Goal: Information Seeking & Learning: Learn about a topic

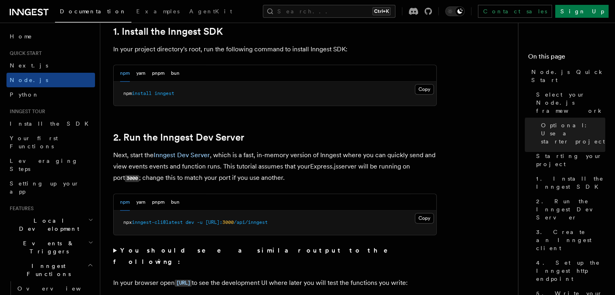
scroll to position [535, 0]
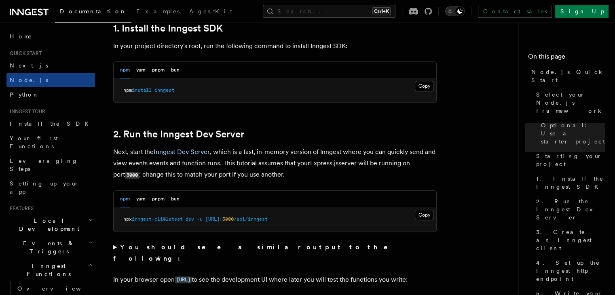
click at [454, 13] on icon "Toggle dark mode" at bounding box center [450, 11] width 8 height 8
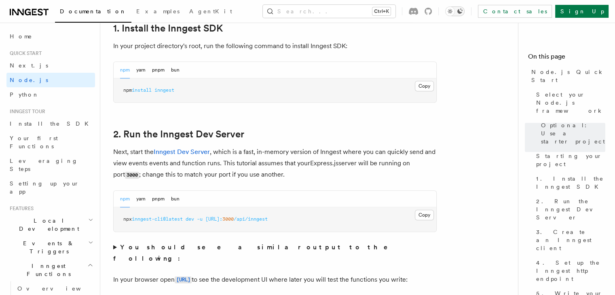
click at [463, 12] on icon "Toggle dark mode" at bounding box center [459, 10] width 5 height 5
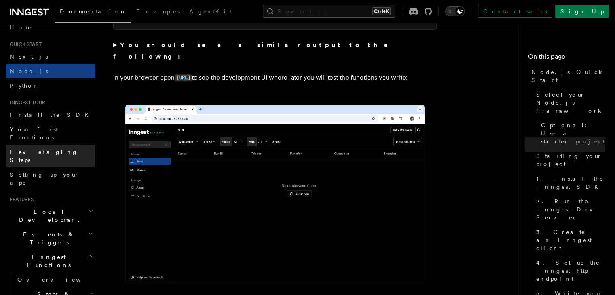
scroll to position [15, 0]
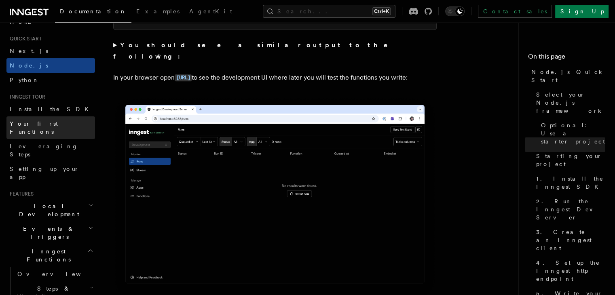
click at [49, 128] on link "Your first Functions" at bounding box center [50, 127] width 89 height 23
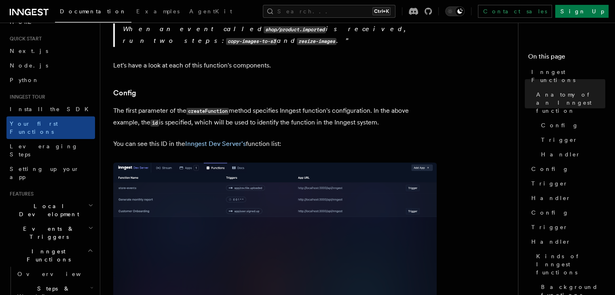
scroll to position [442, 0]
click at [61, 104] on link "Install the SDK" at bounding box center [50, 109] width 89 height 15
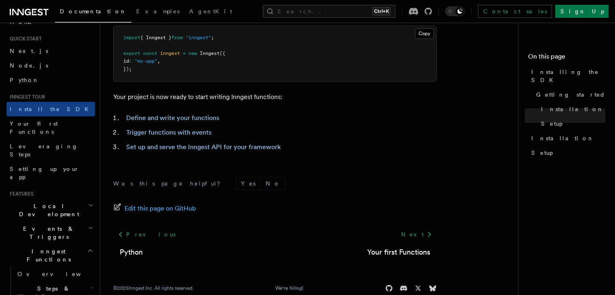
scroll to position [377, 0]
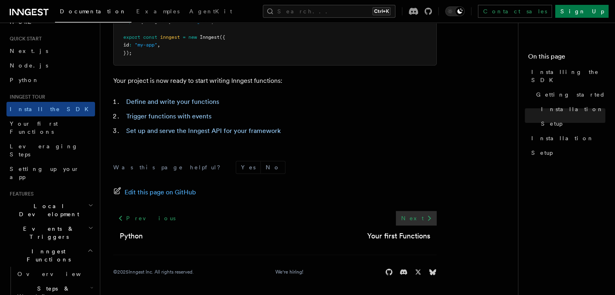
click at [431, 213] on icon at bounding box center [430, 218] width 10 height 10
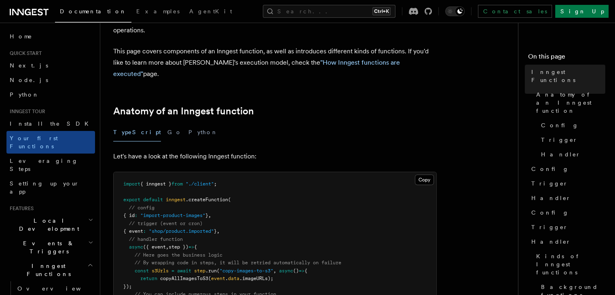
scroll to position [74, 0]
